Goal: Task Accomplishment & Management: Manage account settings

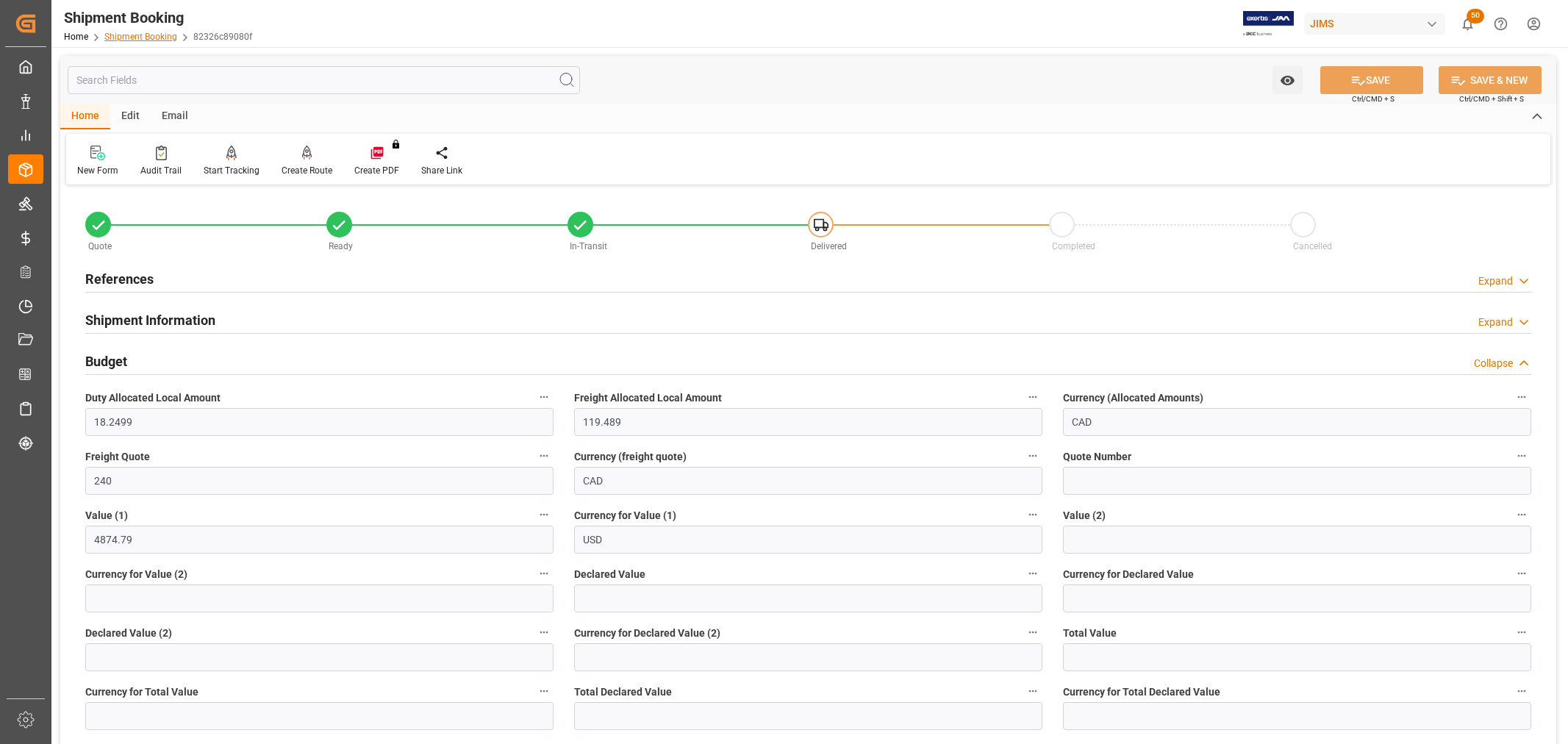
click at [149, 39] on link "Shipment Booking" at bounding box center [141, 36] width 73 height 10
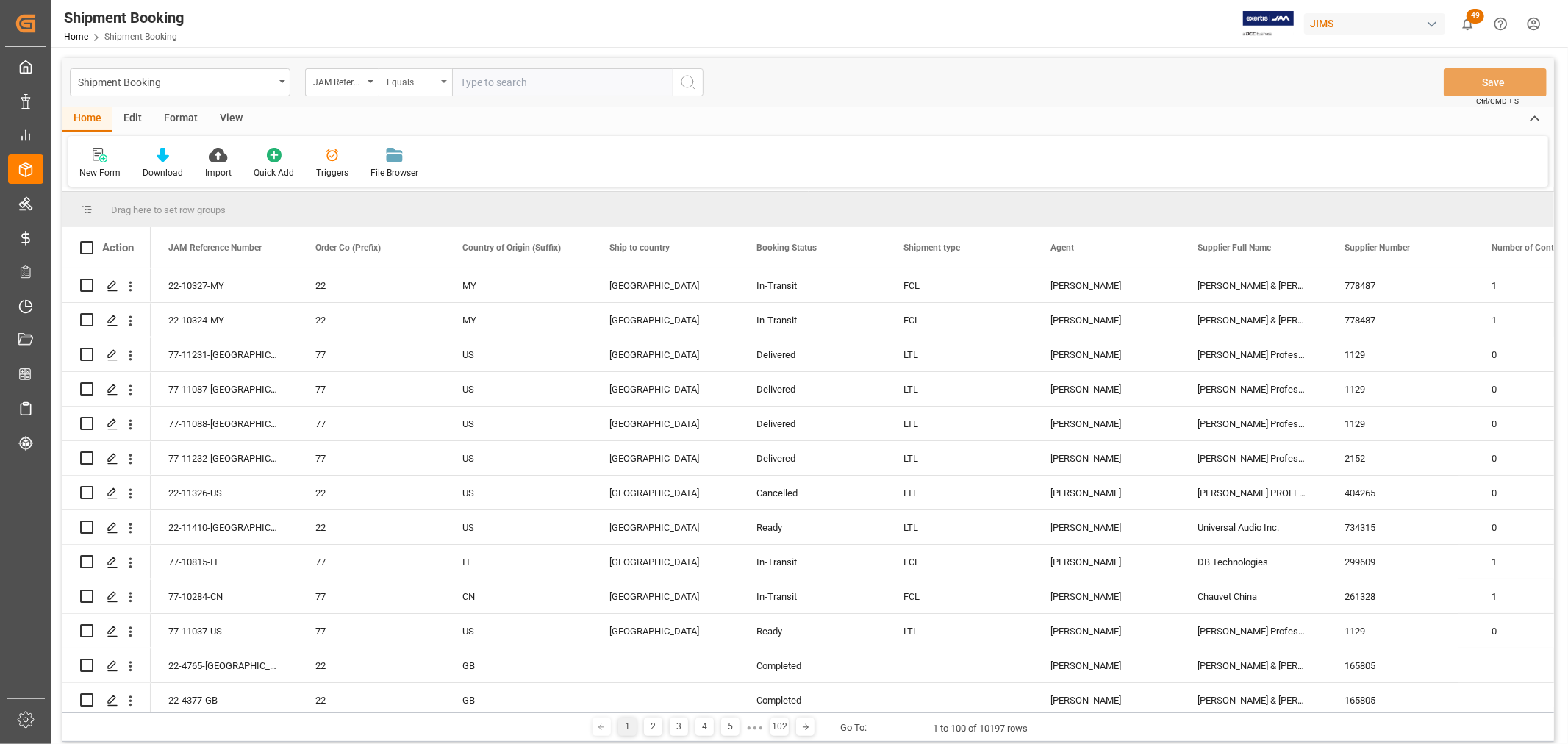
click at [442, 85] on div "Equals" at bounding box center [416, 82] width 74 height 28
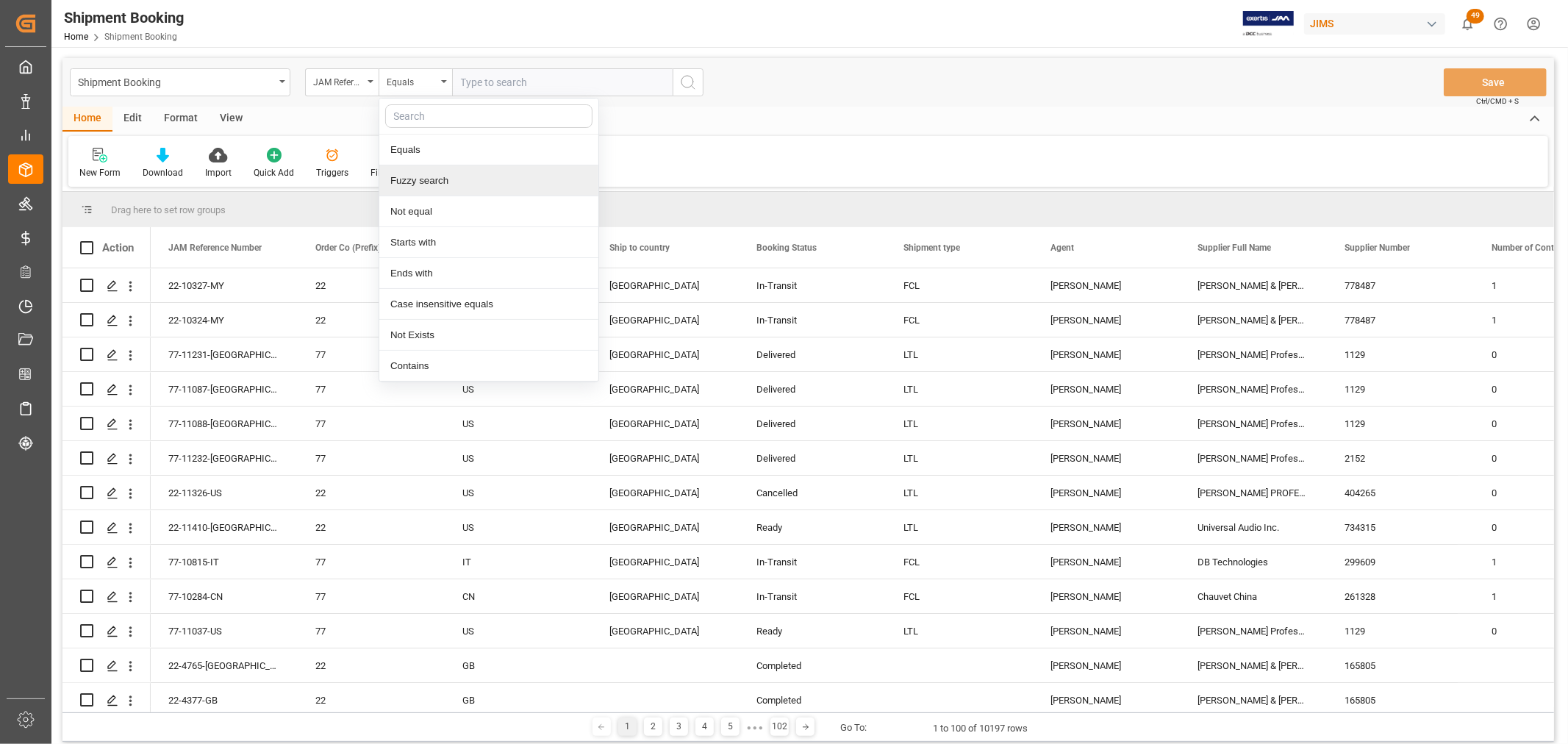
click at [430, 177] on div "Fuzzy search" at bounding box center [489, 181] width 219 height 31
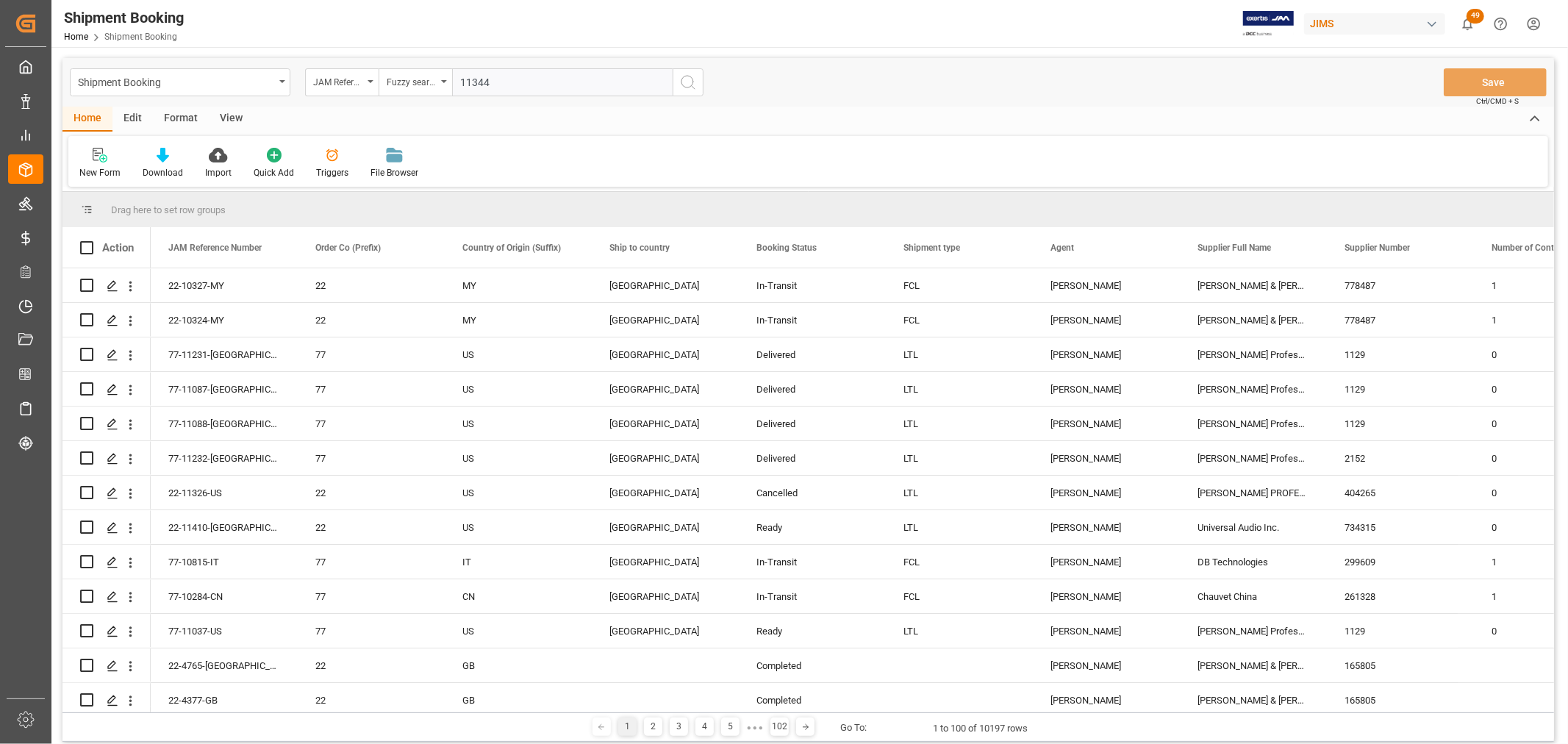
type input "11344"
click at [688, 85] on icon "search button" at bounding box center [688, 82] width 17 height 17
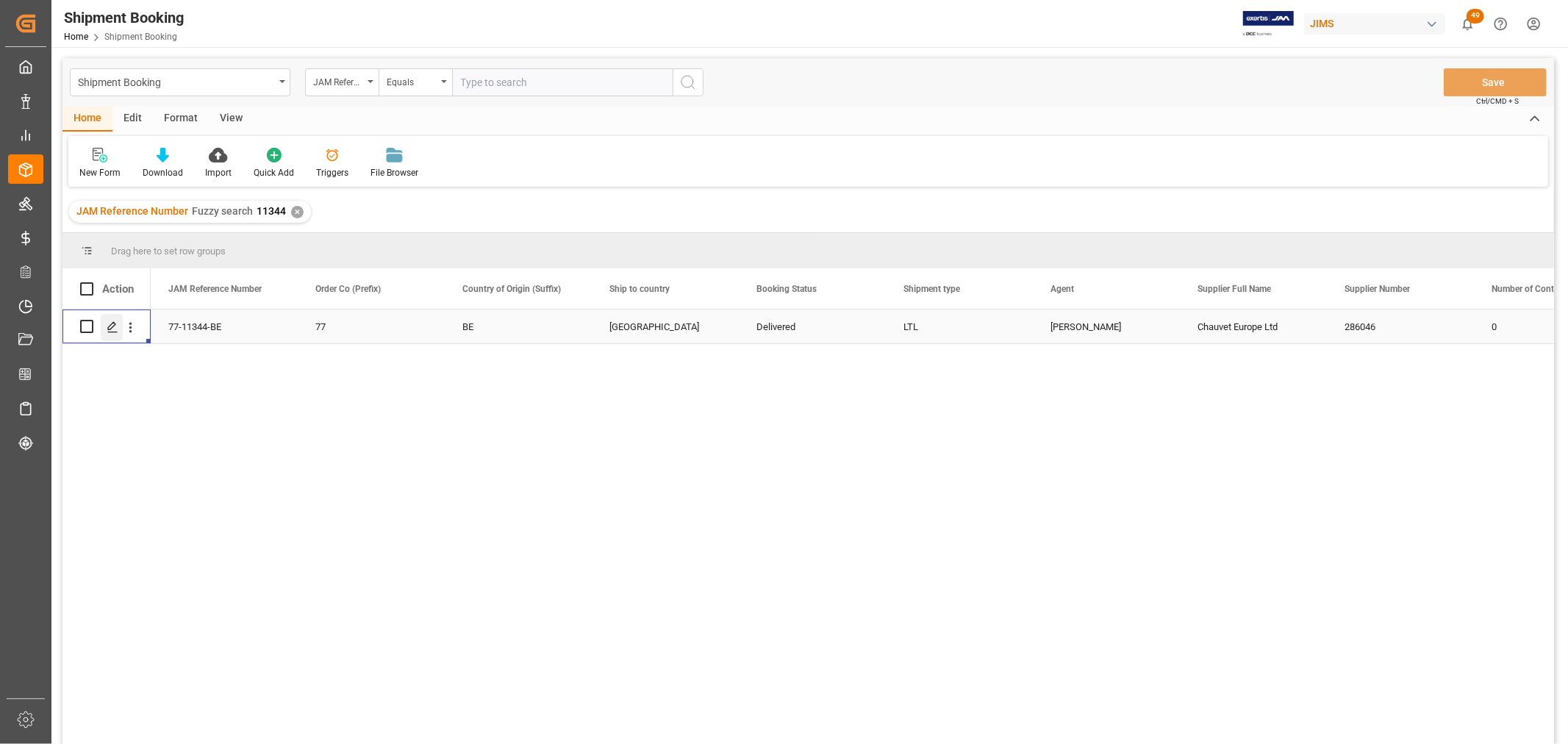
click at [112, 328] on icon "Press SPACE to select this row." at bounding box center [112, 326] width 12 height 12
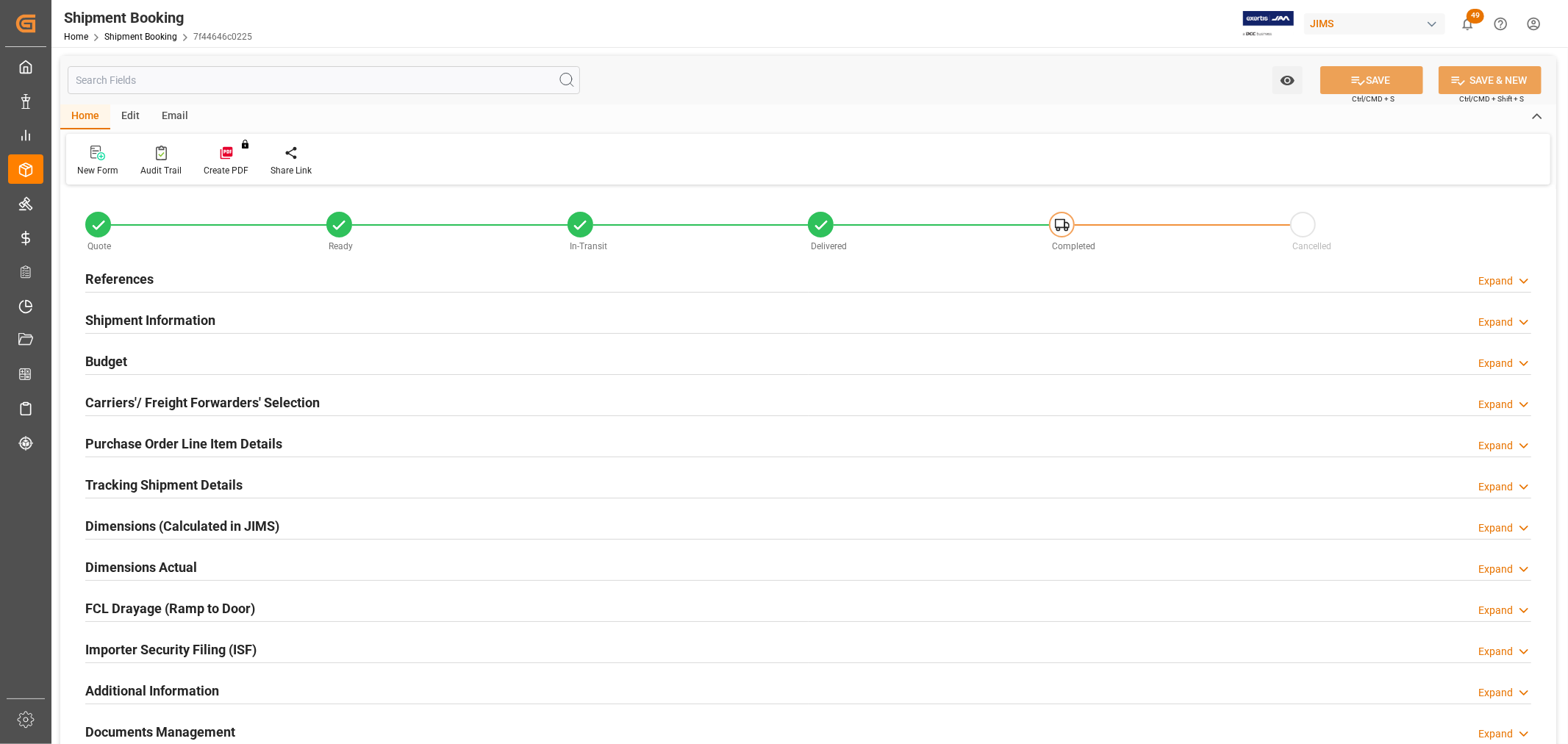
type input "32.0803"
type input "224.4396"
type input "0"
type input "4986.3"
click at [106, 350] on div "Budget" at bounding box center [107, 361] width 42 height 28
